Goal: Task Accomplishment & Management: Use online tool/utility

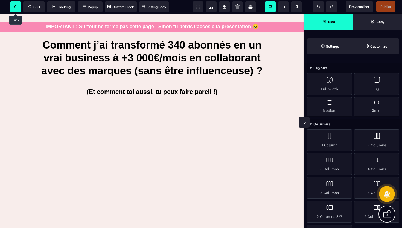
click at [11, 9] on span at bounding box center [15, 6] width 11 height 11
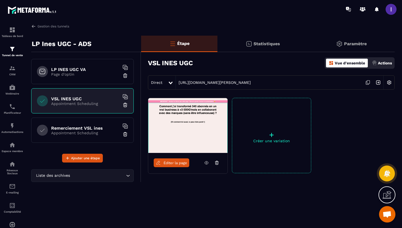
click at [97, 77] on div "LP INES UGC VA Page d'optin" at bounding box center [82, 71] width 103 height 25
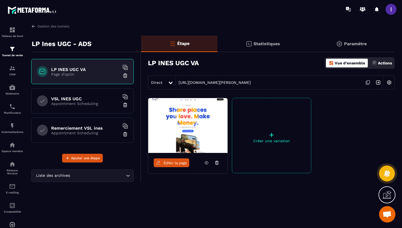
click at [368, 82] on icon at bounding box center [368, 82] width 10 height 10
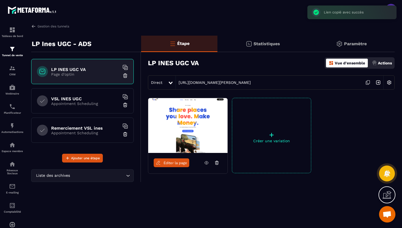
click at [380, 81] on img at bounding box center [378, 82] width 10 height 10
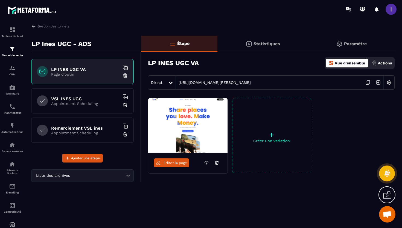
click at [369, 85] on icon at bounding box center [368, 82] width 10 height 10
click at [92, 94] on div "VSL INES UGC Appointment Scheduling" at bounding box center [82, 100] width 103 height 25
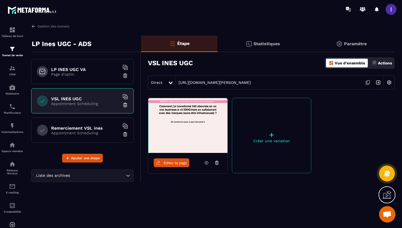
click at [377, 83] on img at bounding box center [378, 82] width 10 height 10
click at [370, 82] on icon at bounding box center [368, 82] width 10 height 10
click at [103, 123] on div "Remerciement VSL ines Appointment Scheduling" at bounding box center [82, 129] width 103 height 25
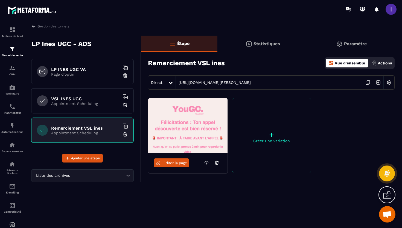
click at [368, 84] on icon at bounding box center [368, 82] width 10 height 10
